Goal: Navigation & Orientation: Find specific page/section

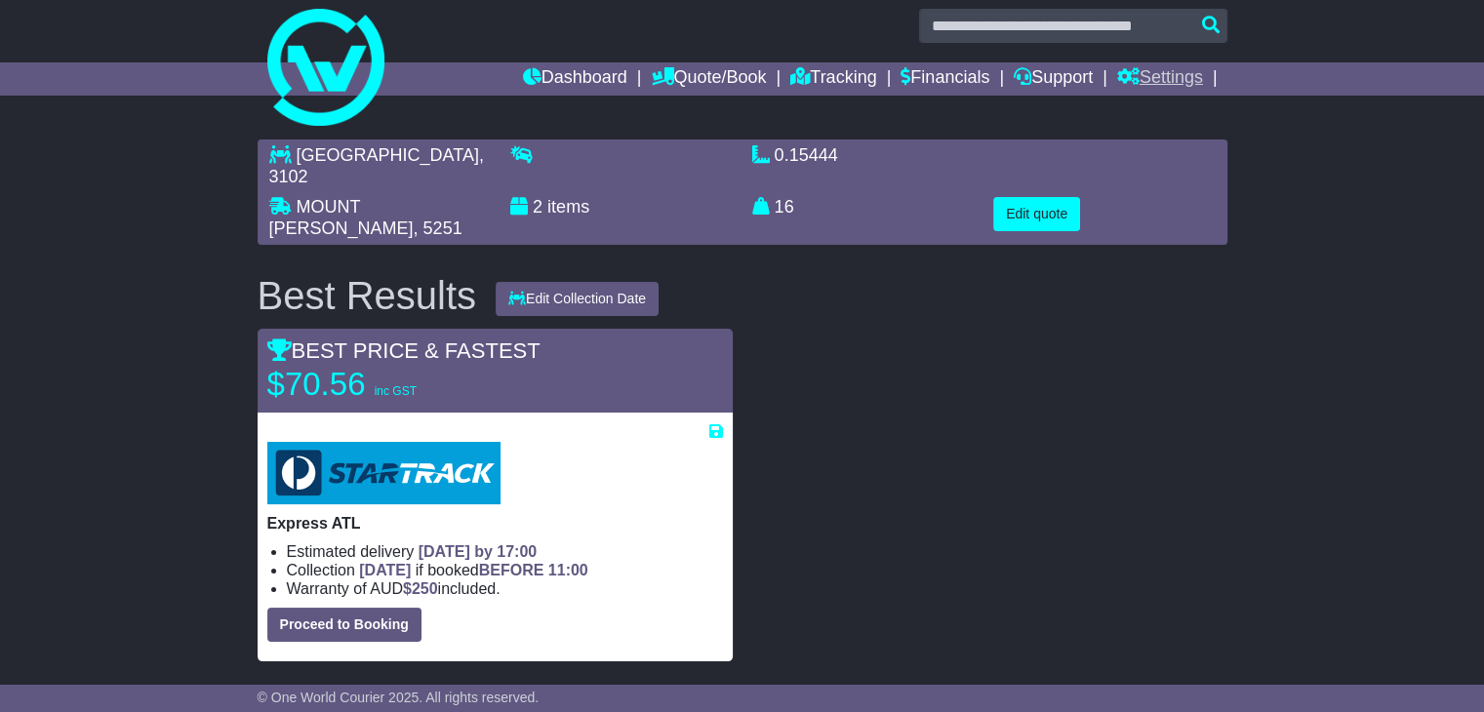
click at [1174, 67] on link "Settings" at bounding box center [1160, 78] width 86 height 33
click at [562, 84] on link "Dashboard" at bounding box center [575, 78] width 104 height 33
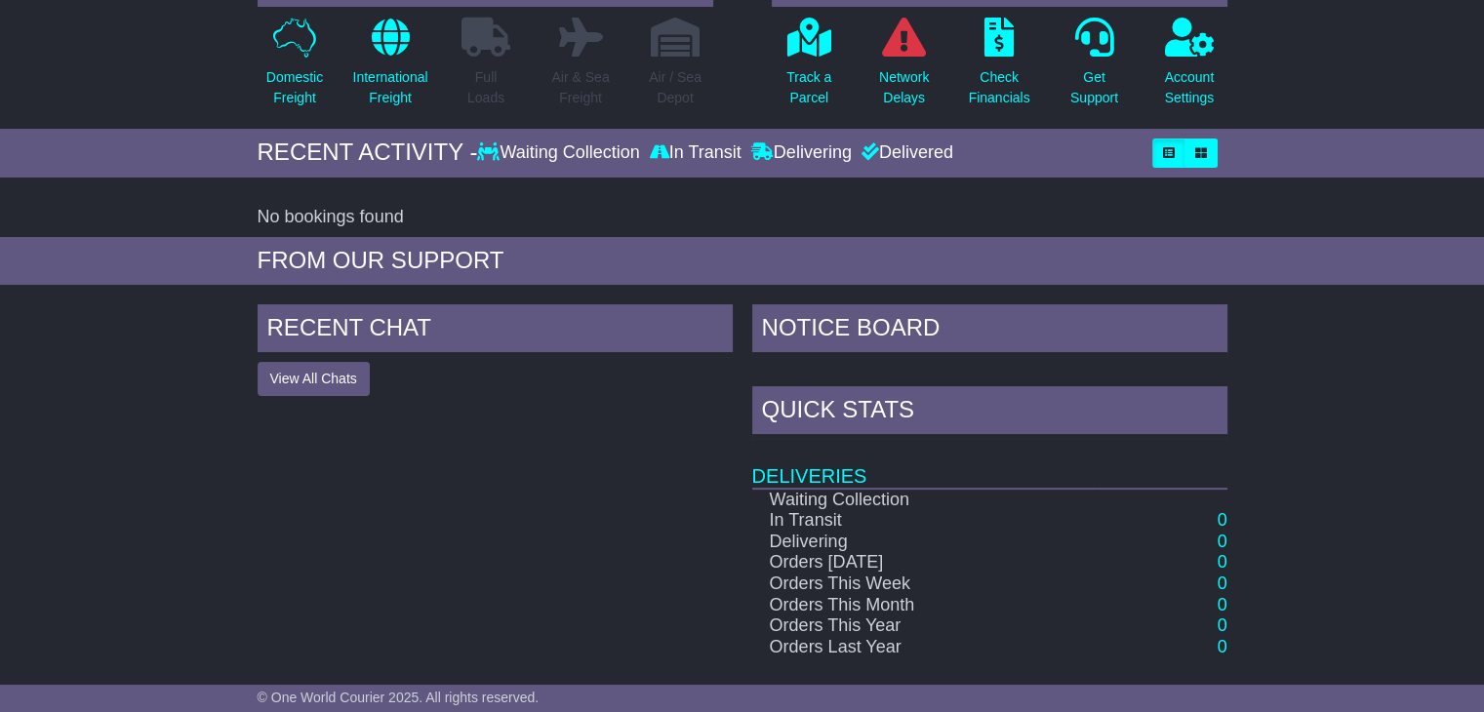
scroll to position [183, 0]
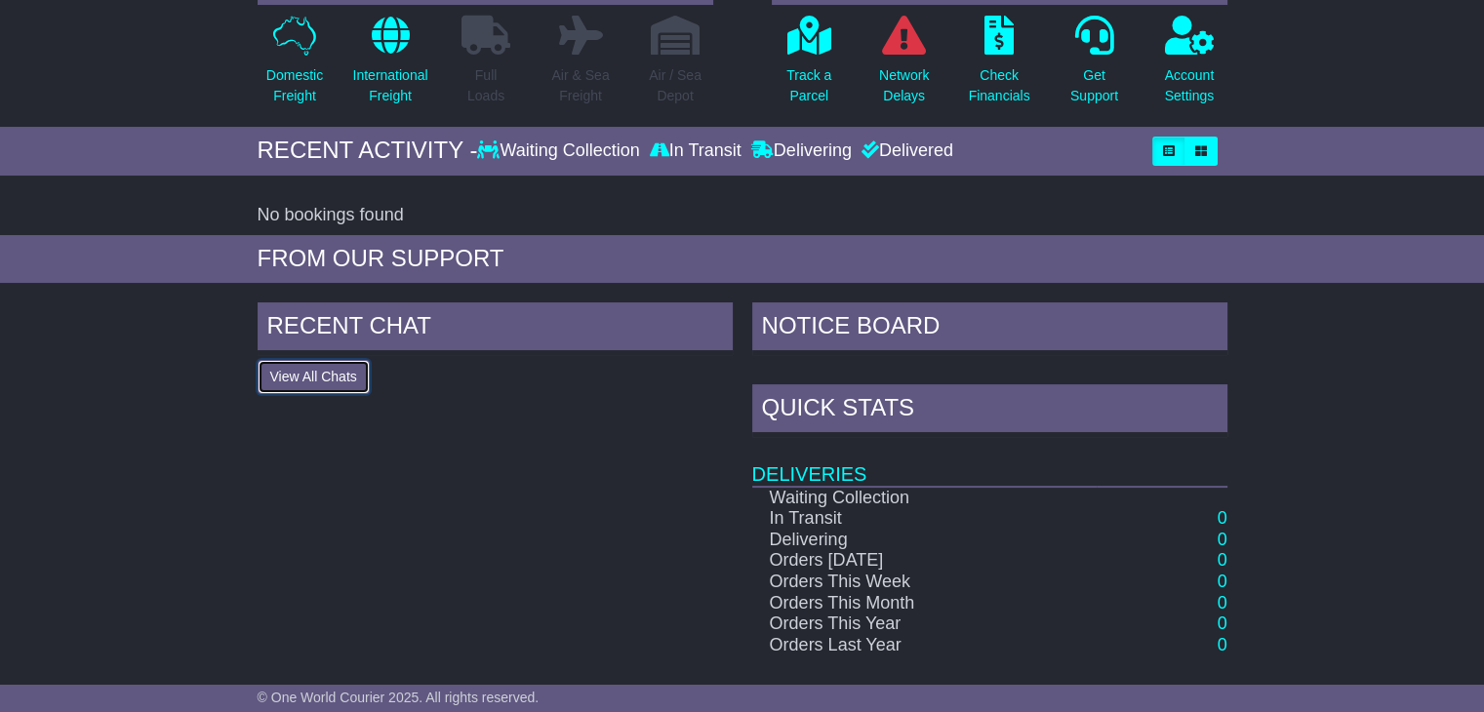
click at [336, 382] on button "View All Chats" at bounding box center [314, 377] width 112 height 34
click at [336, 382] on button "Hide All Chats" at bounding box center [313, 377] width 111 height 34
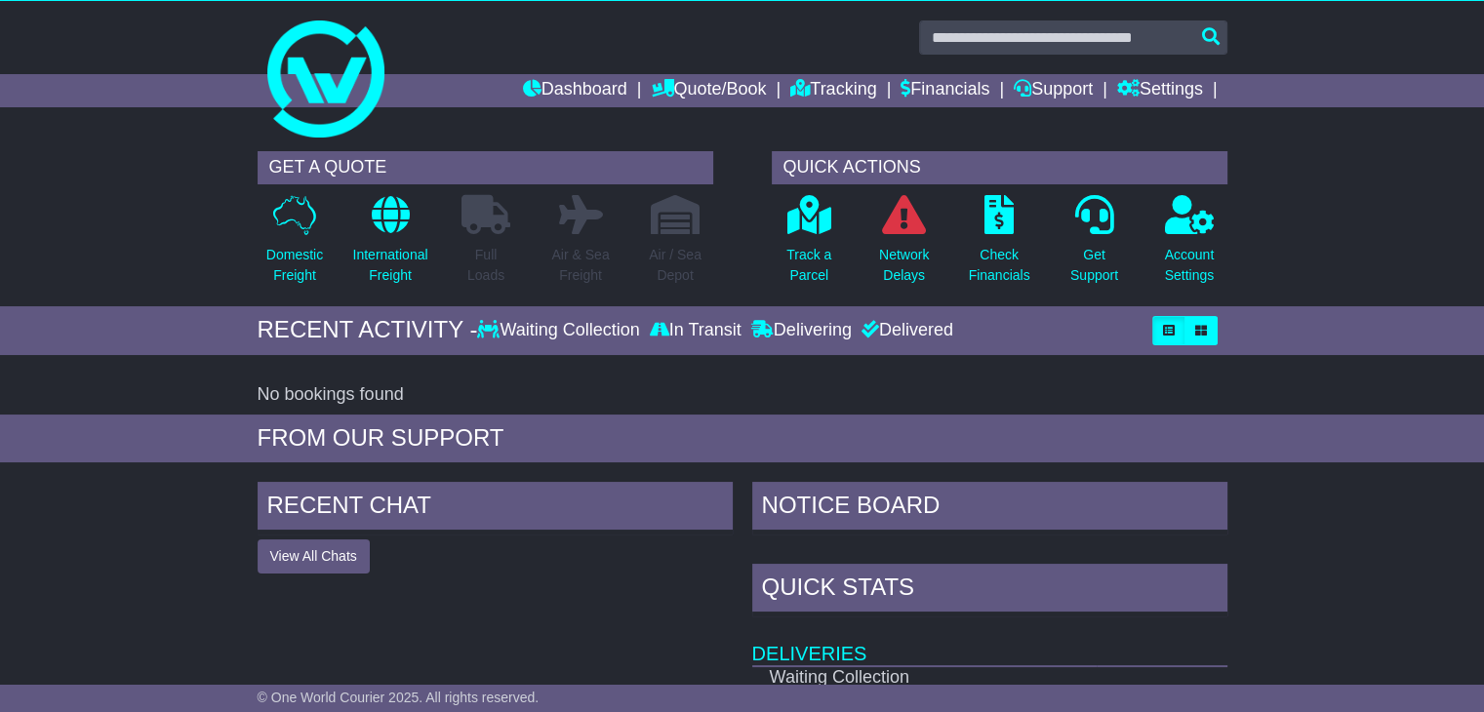
scroll to position [0, 0]
